Goal: Communication & Community: Share content

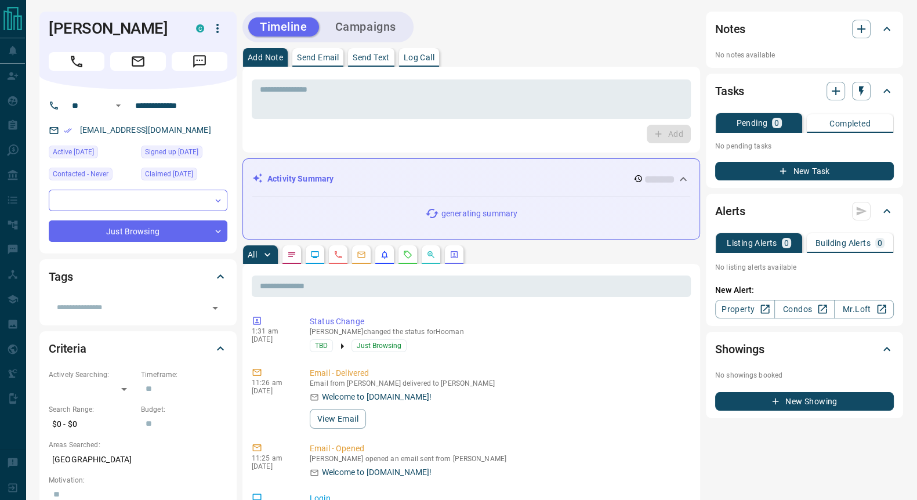
click at [322, 56] on p "Send Email" at bounding box center [318, 57] width 42 height 8
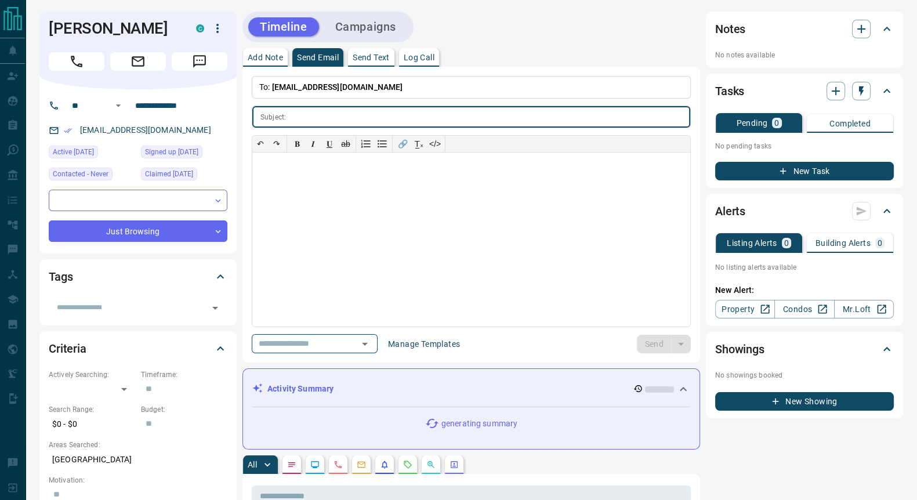
click at [304, 115] on input "text" at bounding box center [489, 116] width 399 height 21
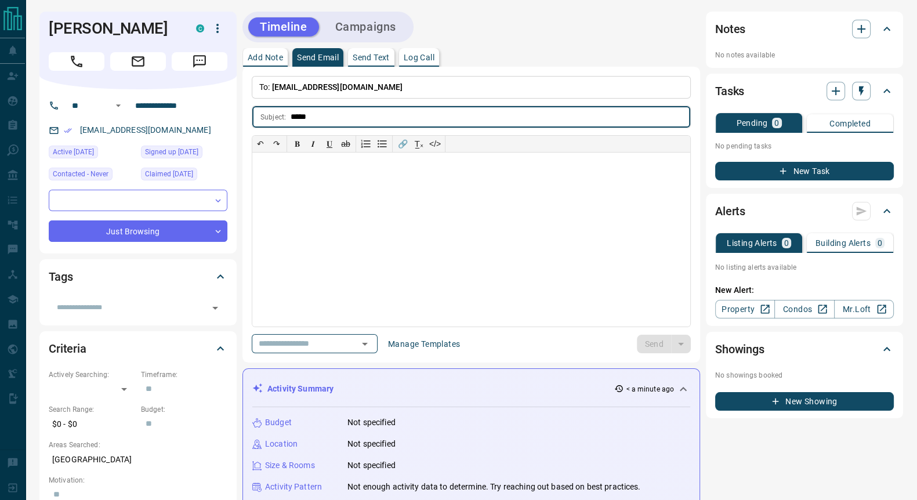
type input "****"
click at [302, 172] on div at bounding box center [471, 239] width 438 height 174
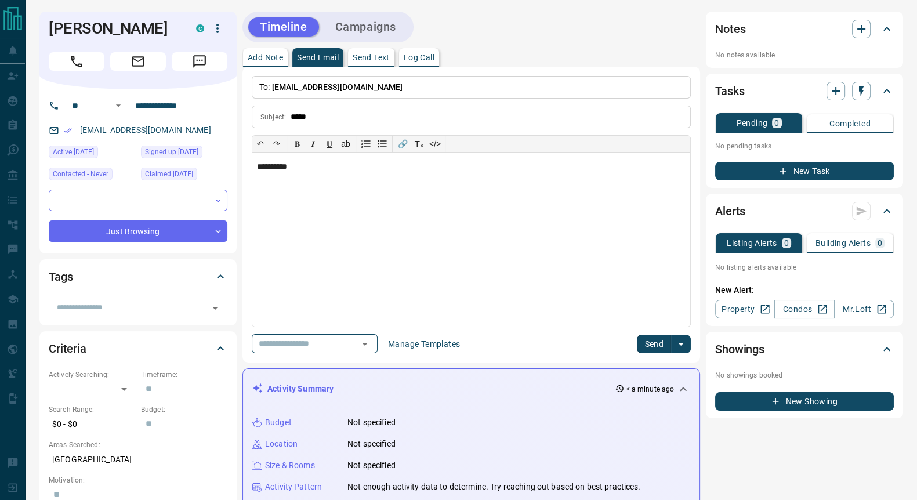
click at [656, 343] on button "Send" at bounding box center [654, 344] width 34 height 19
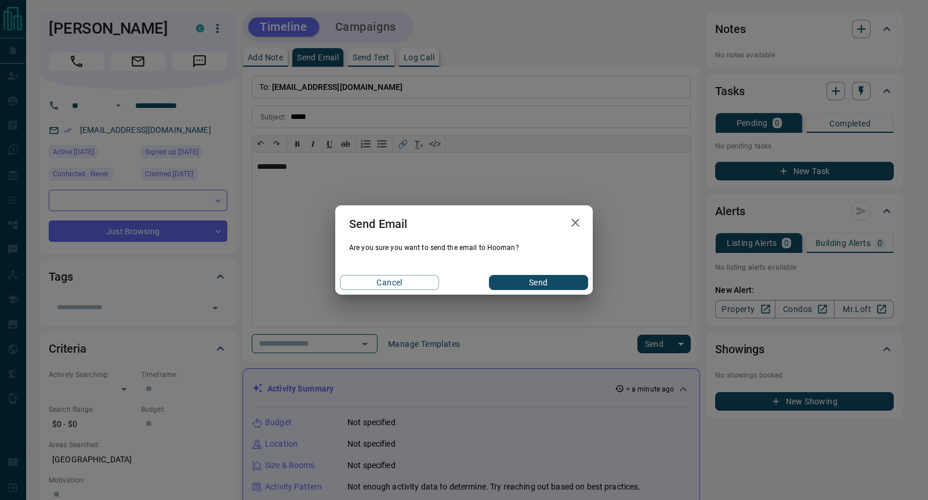
click at [533, 286] on button "Send" at bounding box center [538, 282] width 99 height 15
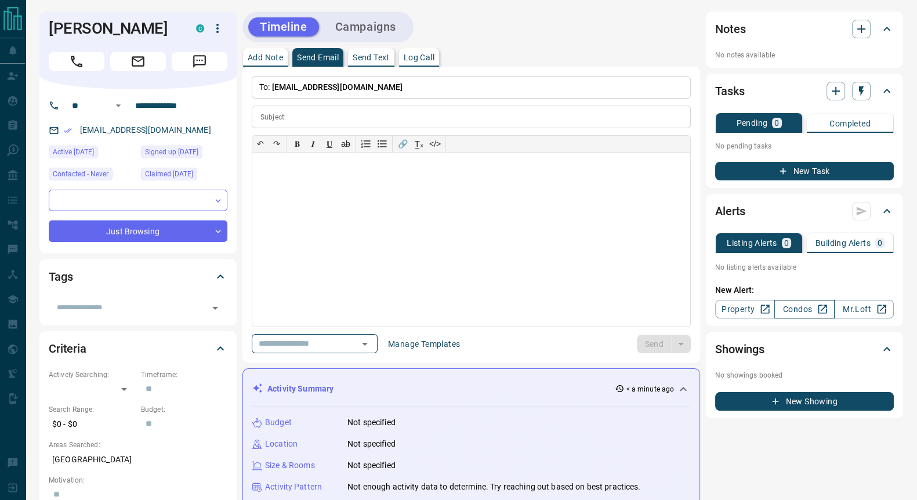
click at [791, 311] on link "Condos" at bounding box center [804, 309] width 60 height 19
drag, startPoint x: 188, startPoint y: 136, endPoint x: 76, endPoint y: 133, distance: 112.5
click at [76, 133] on div "[EMAIL_ADDRESS][DOMAIN_NAME]" at bounding box center [138, 130] width 179 height 19
copy link "[EMAIL_ADDRESS][DOMAIN_NAME]"
